Goal: Download file/media

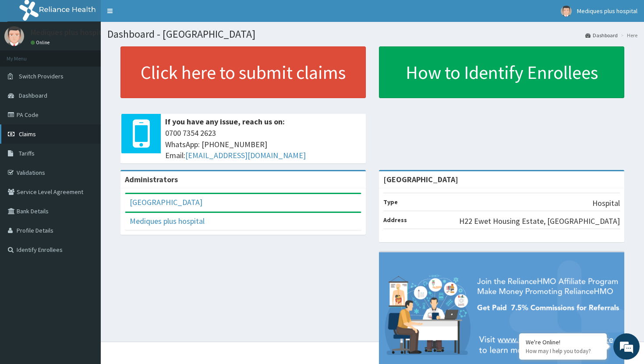
click at [48, 133] on link "Claims" at bounding box center [50, 133] width 101 height 19
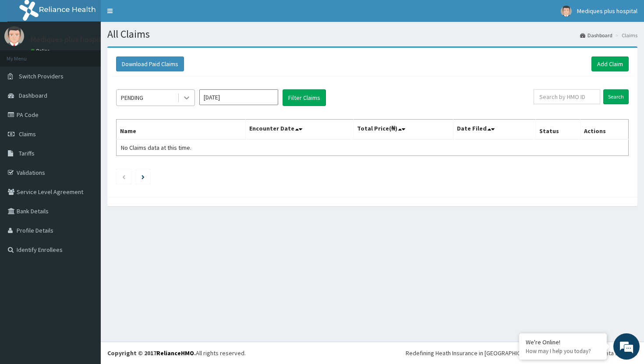
click at [188, 93] on icon at bounding box center [186, 97] width 9 height 9
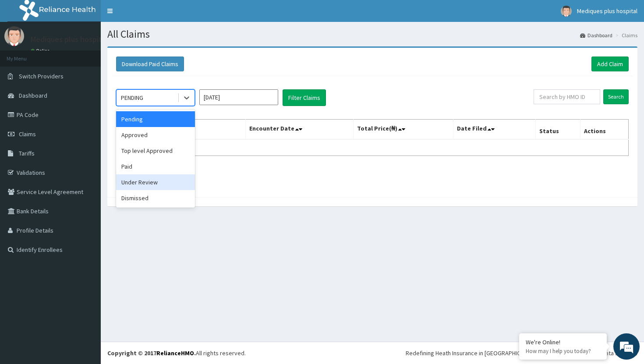
click at [175, 183] on div "Under Review" at bounding box center [155, 182] width 79 height 16
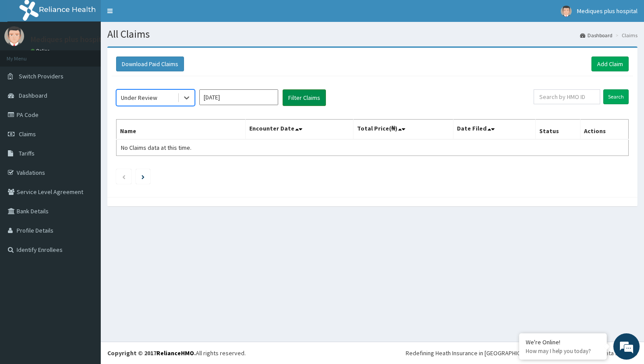
click at [302, 98] on button "Filter Claims" at bounding box center [304, 97] width 43 height 17
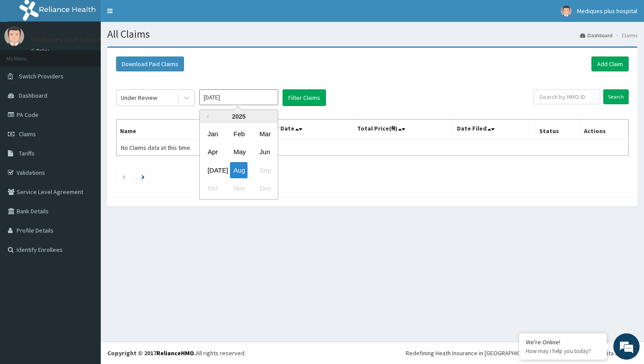
click at [223, 92] on input "Aug 2025" at bounding box center [238, 97] width 79 height 16
click at [214, 169] on div "Jul" at bounding box center [213, 170] width 18 height 16
click at [169, 96] on div "Under Review" at bounding box center [147, 98] width 61 height 14
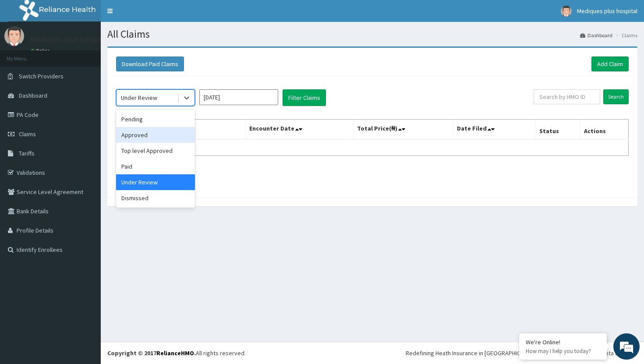
click at [169, 129] on div "Approved" at bounding box center [155, 135] width 79 height 16
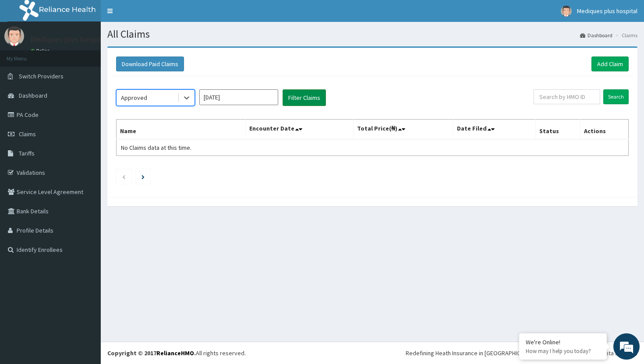
click at [292, 101] on button "Filter Claims" at bounding box center [304, 97] width 43 height 17
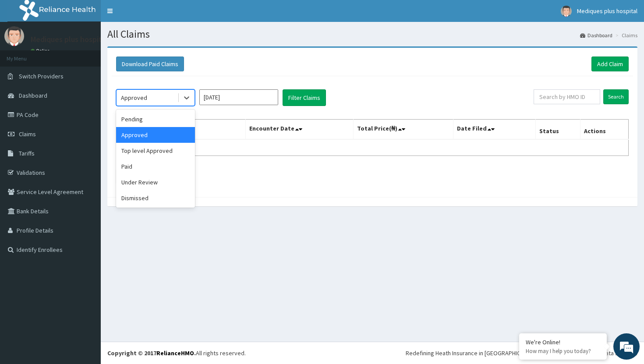
click at [175, 103] on div "Approved" at bounding box center [147, 98] width 61 height 14
click at [149, 121] on div "Pending" at bounding box center [155, 119] width 79 height 16
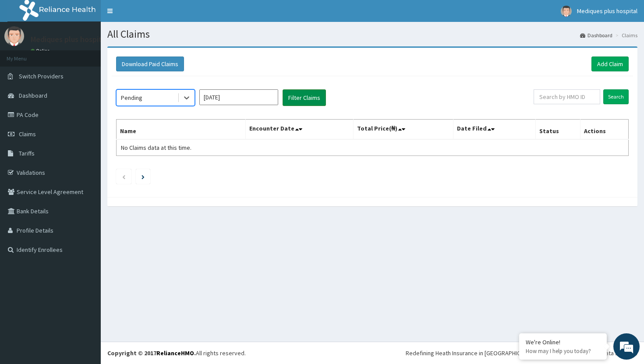
click at [301, 102] on button "Filter Claims" at bounding box center [304, 97] width 43 height 17
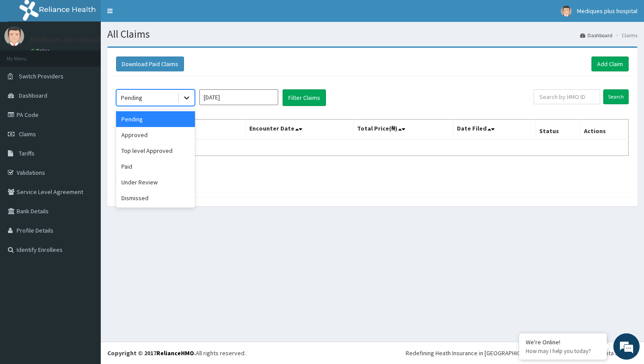
click at [179, 97] on div at bounding box center [187, 98] width 16 height 16
click at [156, 170] on div "Paid" at bounding box center [155, 167] width 79 height 16
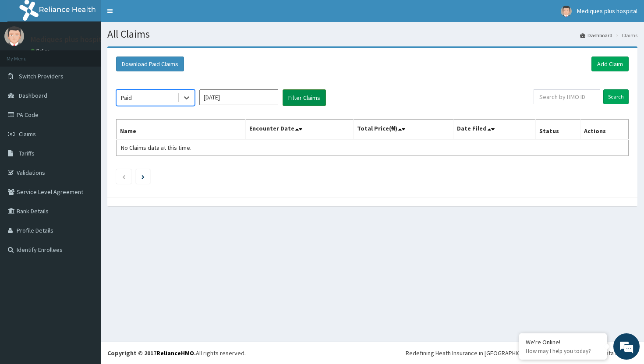
click at [302, 98] on button "Filter Claims" at bounding box center [304, 97] width 43 height 17
click at [220, 103] on input "Jul 2025" at bounding box center [238, 97] width 79 height 16
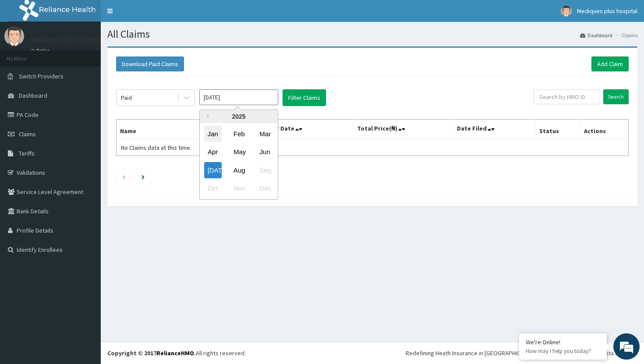
click at [216, 135] on div "Jan" at bounding box center [213, 134] width 18 height 16
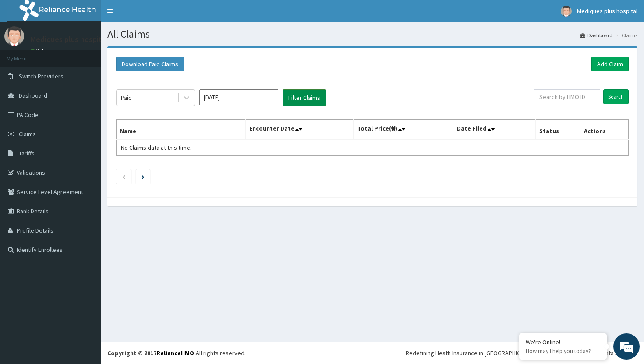
click at [301, 96] on button "Filter Claims" at bounding box center [304, 97] width 43 height 17
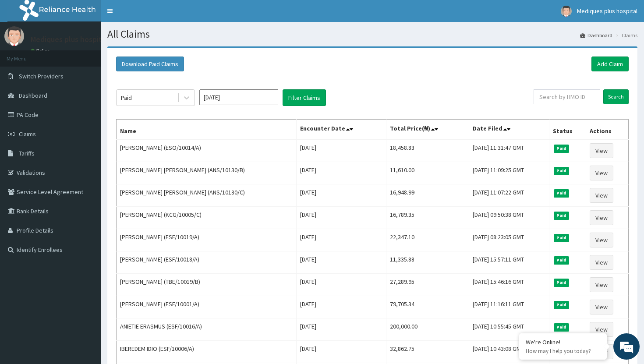
click at [238, 99] on input "Jan 2025" at bounding box center [238, 97] width 79 height 16
click at [241, 135] on div "Feb" at bounding box center [239, 134] width 18 height 16
click at [304, 98] on button "Filter Claims" at bounding box center [304, 97] width 43 height 17
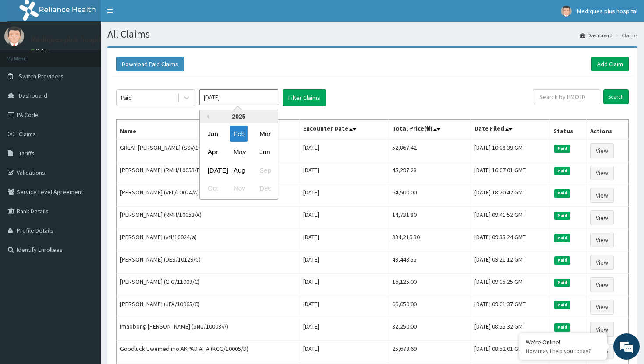
click at [231, 97] on input "Feb 2025" at bounding box center [238, 97] width 79 height 16
click at [272, 137] on div "Mar" at bounding box center [265, 134] width 18 height 16
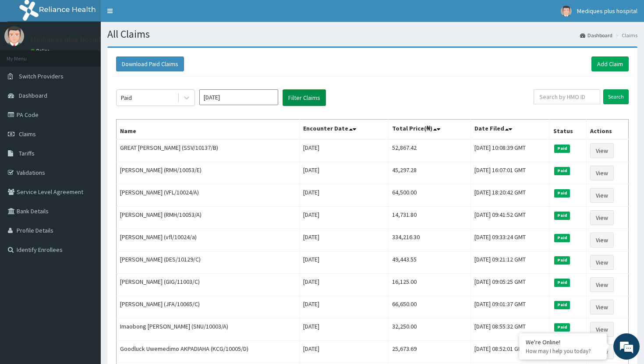
click at [315, 96] on button "Filter Claims" at bounding box center [304, 97] width 43 height 17
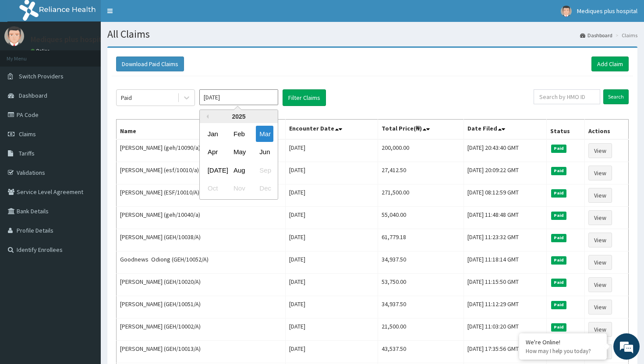
click at [259, 95] on input "Mar 2025" at bounding box center [238, 97] width 79 height 16
click at [213, 153] on div "Apr" at bounding box center [213, 152] width 18 height 16
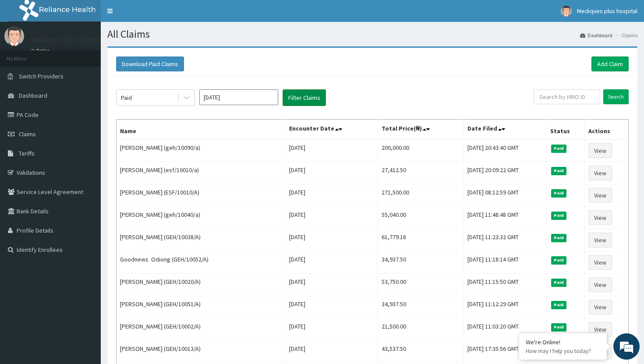
click at [311, 94] on button "Filter Claims" at bounding box center [304, 97] width 43 height 17
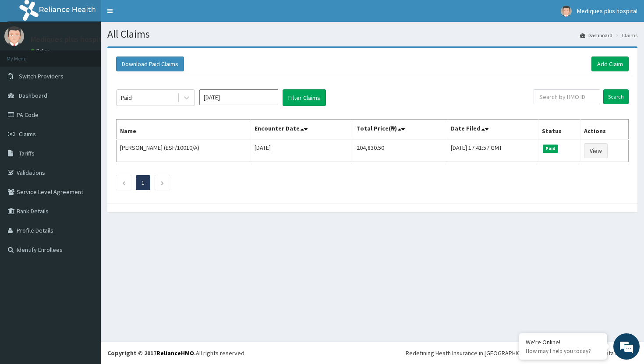
click at [245, 98] on input "Apr 2025" at bounding box center [238, 97] width 79 height 16
click at [243, 154] on div "May" at bounding box center [239, 152] width 18 height 16
click at [306, 97] on button "Filter Claims" at bounding box center [304, 97] width 43 height 17
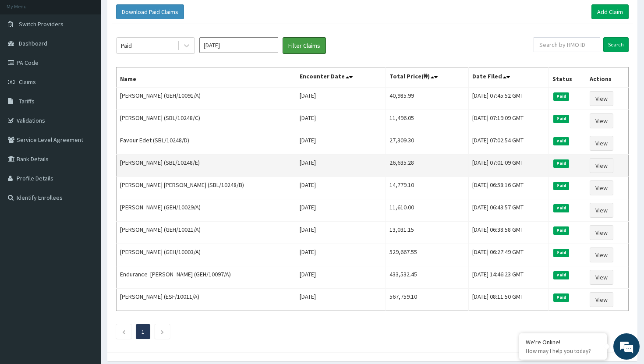
scroll to position [88, 0]
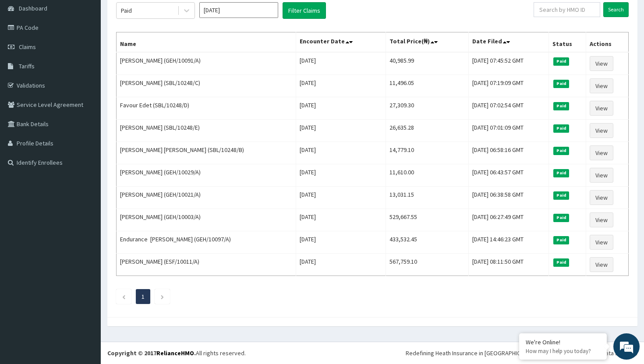
click at [264, 9] on input "May 2025" at bounding box center [238, 10] width 79 height 16
click at [263, 60] on div "Jun" at bounding box center [265, 65] width 18 height 16
click at [300, 10] on button "Filter Claims" at bounding box center [304, 10] width 43 height 17
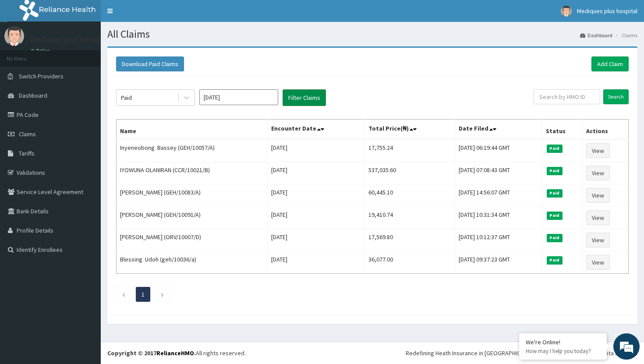
scroll to position [0, 0]
click at [297, 99] on button "Filter Claims" at bounding box center [304, 97] width 43 height 17
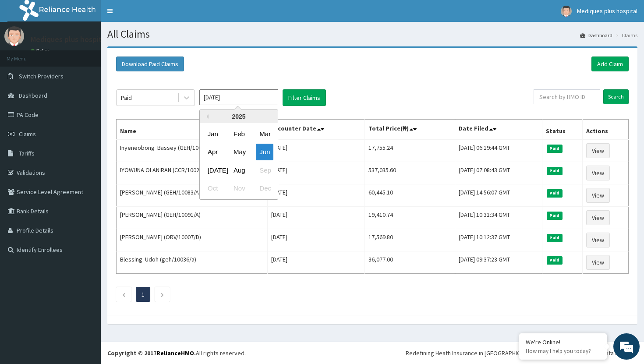
click at [227, 100] on input "Jun 2025" at bounding box center [238, 97] width 79 height 16
click at [211, 163] on div "Jul" at bounding box center [213, 170] width 18 height 16
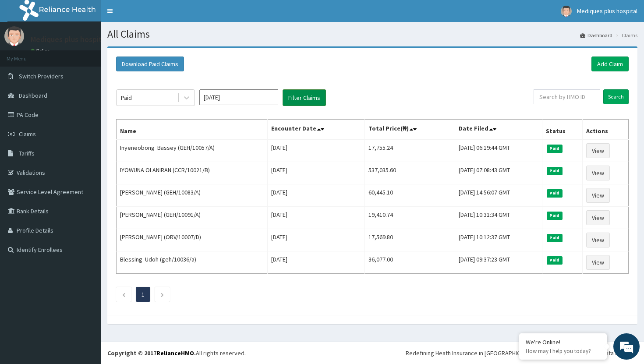
click at [303, 91] on button "Filter Claims" at bounding box center [304, 97] width 43 height 17
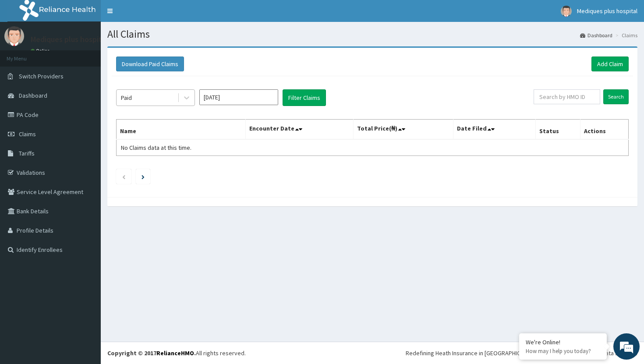
click at [161, 98] on div "Paid" at bounding box center [147, 98] width 61 height 14
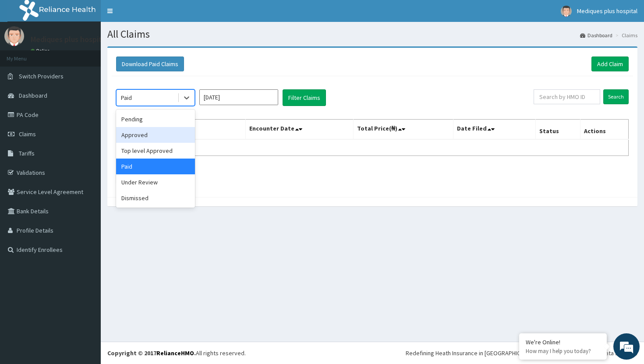
click at [161, 138] on div "Approved" at bounding box center [155, 135] width 79 height 16
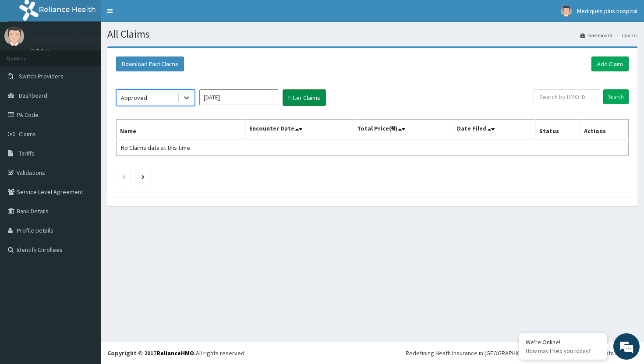
click at [298, 99] on button "Filter Claims" at bounding box center [304, 97] width 43 height 17
click at [246, 96] on input "Jul 2025" at bounding box center [238, 97] width 79 height 16
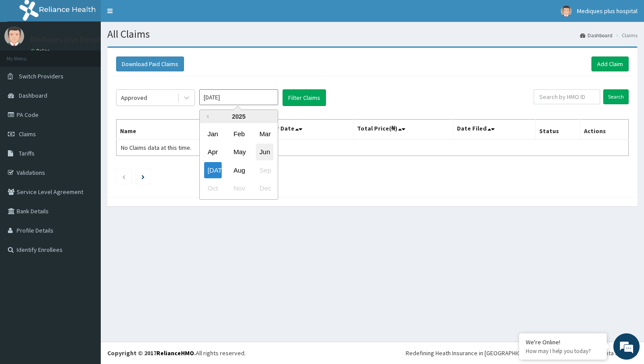
click at [270, 152] on div "Jun" at bounding box center [265, 152] width 18 height 16
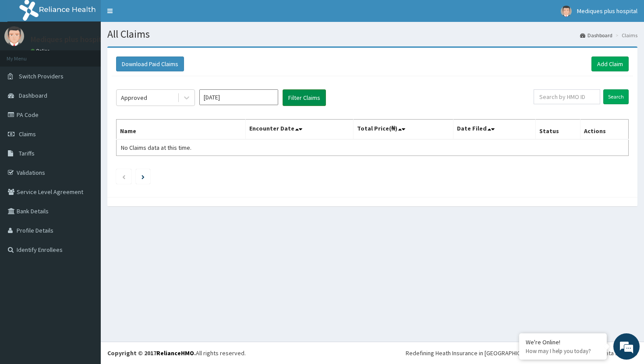
click at [305, 96] on button "Filter Claims" at bounding box center [304, 97] width 43 height 17
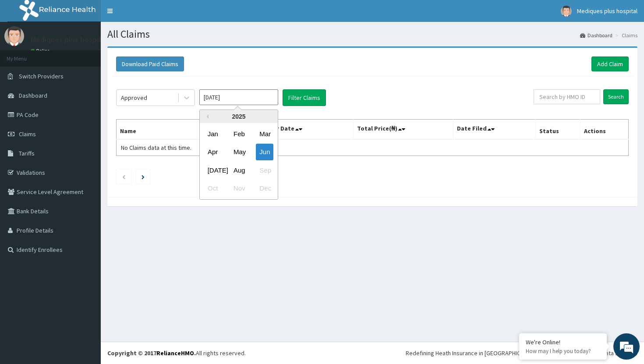
click at [246, 94] on input "Jun 2025" at bounding box center [238, 97] width 79 height 16
click at [209, 135] on div "Jan" at bounding box center [213, 134] width 18 height 16
type input "Jan 2025"
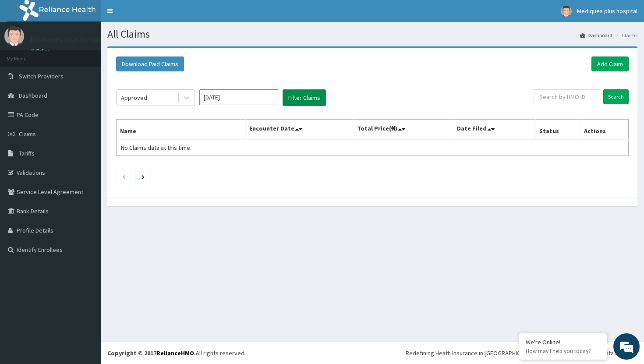
click at [312, 99] on button "Filter Claims" at bounding box center [304, 97] width 43 height 17
click at [185, 100] on icon at bounding box center [186, 97] width 9 height 9
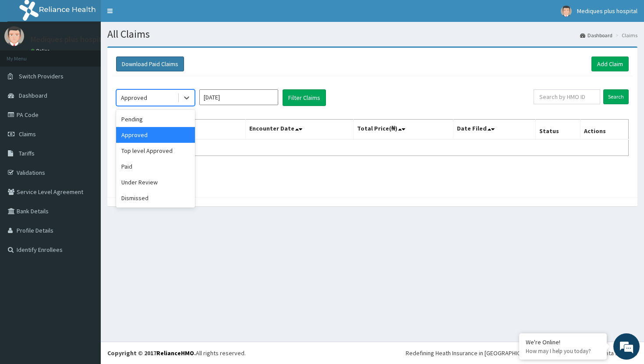
click at [149, 59] on button "Download Paid Claims" at bounding box center [150, 64] width 68 height 15
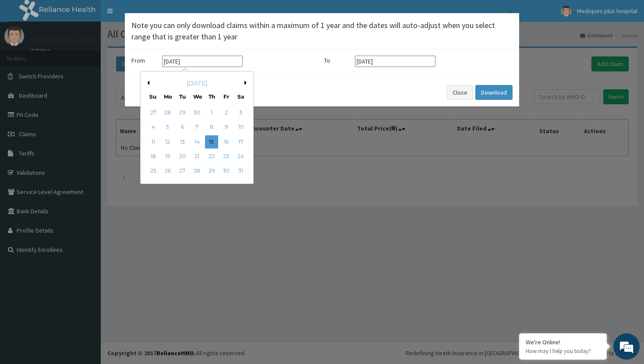
click at [195, 63] on input "15-05-2025" at bounding box center [202, 61] width 81 height 11
click at [148, 83] on button "Previous Month" at bounding box center [147, 83] width 4 height 4
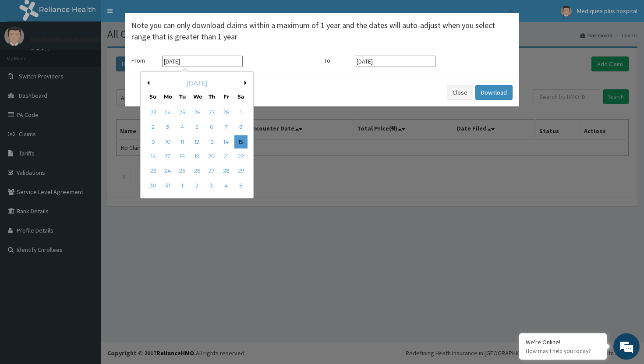
click at [148, 83] on button "Previous Month" at bounding box center [147, 83] width 4 height 4
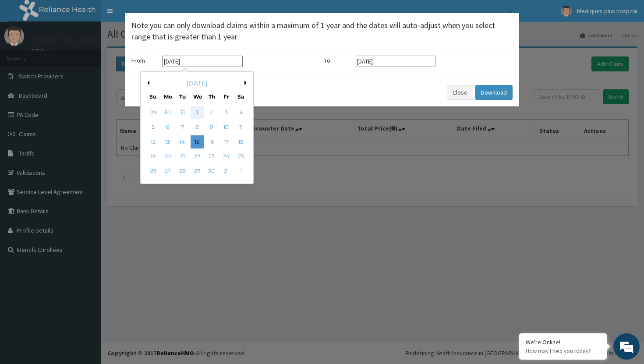
click at [197, 108] on div "1" at bounding box center [197, 112] width 13 height 13
type input "01-01-2025"
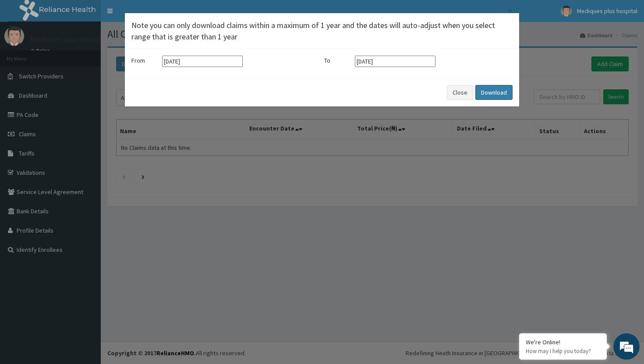
click at [485, 94] on button "Download" at bounding box center [493, 92] width 37 height 15
click at [490, 91] on button "Download" at bounding box center [493, 92] width 37 height 15
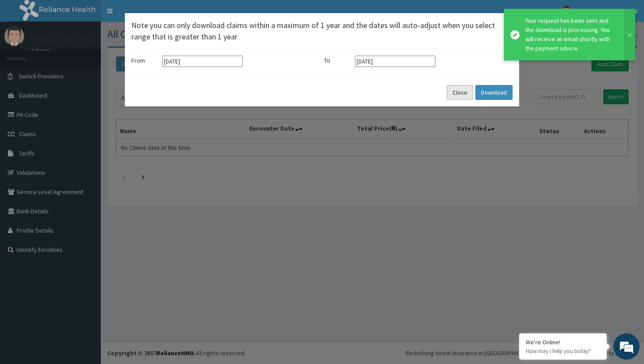
click at [464, 92] on button "Close" at bounding box center [460, 92] width 26 height 15
